Goal: Find specific page/section: Find specific page/section

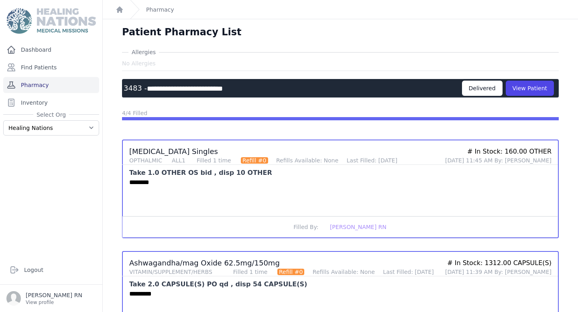
click at [43, 86] on link "Pharmacy" at bounding box center [51, 85] width 96 height 16
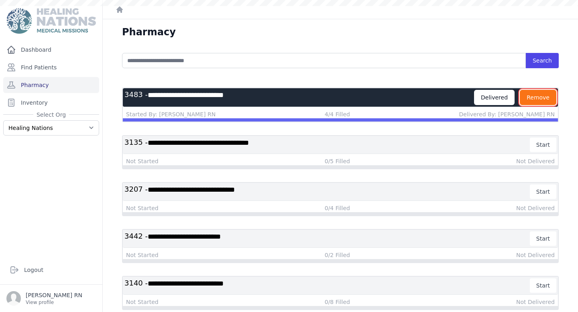
click at [535, 97] on button "Remove" at bounding box center [537, 97] width 36 height 15
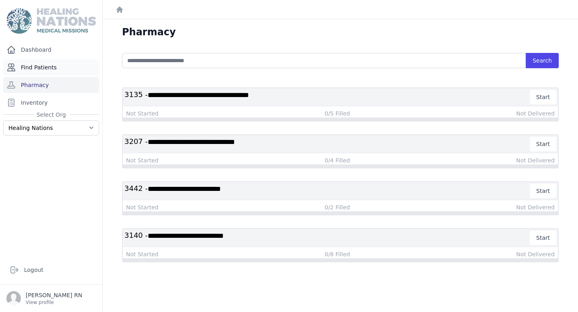
click at [38, 66] on link "Find Patients" at bounding box center [51, 67] width 96 height 16
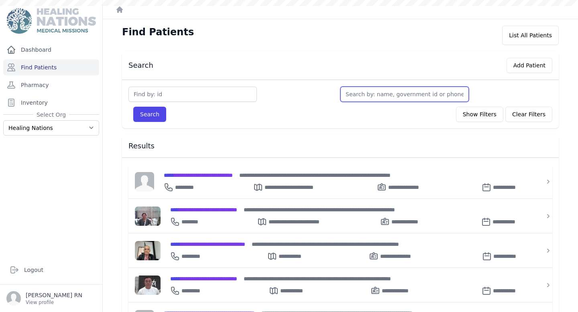
click at [403, 101] on input "text" at bounding box center [404, 94] width 128 height 15
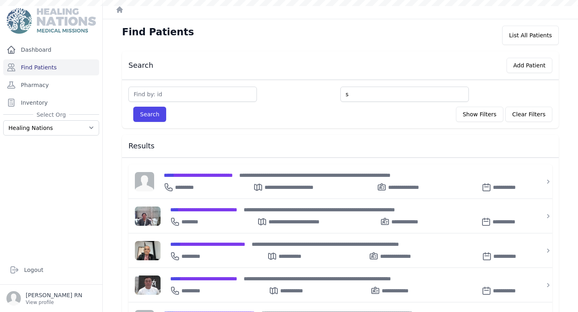
type input "s"
type input "sha"
type input "shand"
type input "shandi"
click at [133, 107] on button "Search" at bounding box center [149, 114] width 33 height 15
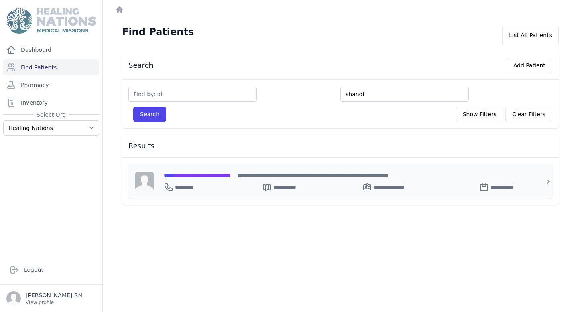
click at [205, 175] on span "**********" at bounding box center [197, 175] width 67 height 6
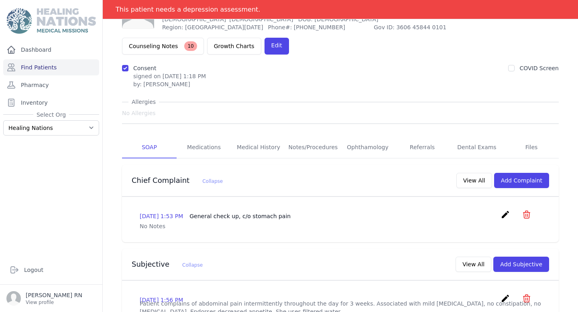
scroll to position [42, 0]
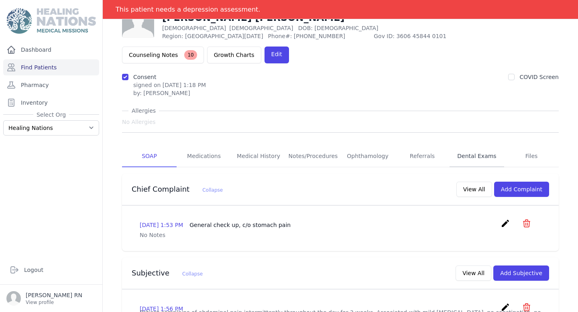
click at [476, 146] on link "Dental Exams" at bounding box center [476, 157] width 55 height 22
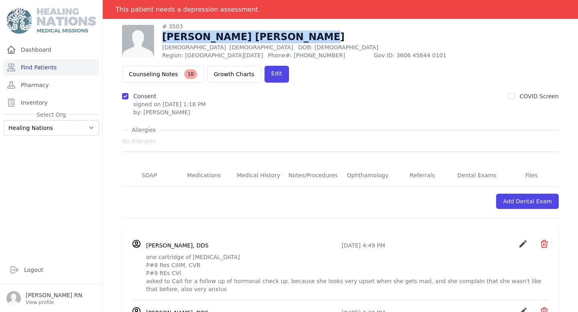
drag, startPoint x: 164, startPoint y: 36, endPoint x: 325, endPoint y: 38, distance: 160.9
click at [325, 38] on h1 "Shandi Celeste Diaz Guerra" at bounding box center [320, 36] width 317 height 13
copy h1 "Shandi Celeste Diaz Guerra"
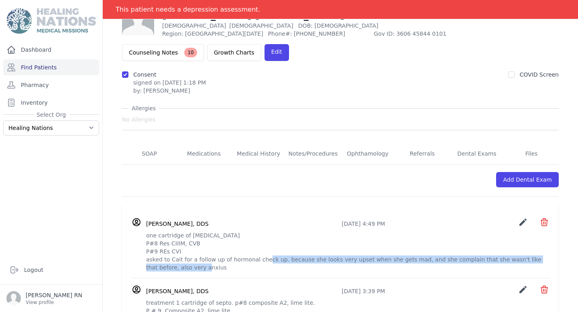
drag, startPoint x: 276, startPoint y: 233, endPoint x: 458, endPoint y: 247, distance: 182.6
click at [458, 247] on p "one cartridge of lidocaine P#8 Res CIIIM, CVB P#9 REs CVI asked to Cait for a f…" at bounding box center [347, 251] width 403 height 40
